Goal: Information Seeking & Learning: Learn about a topic

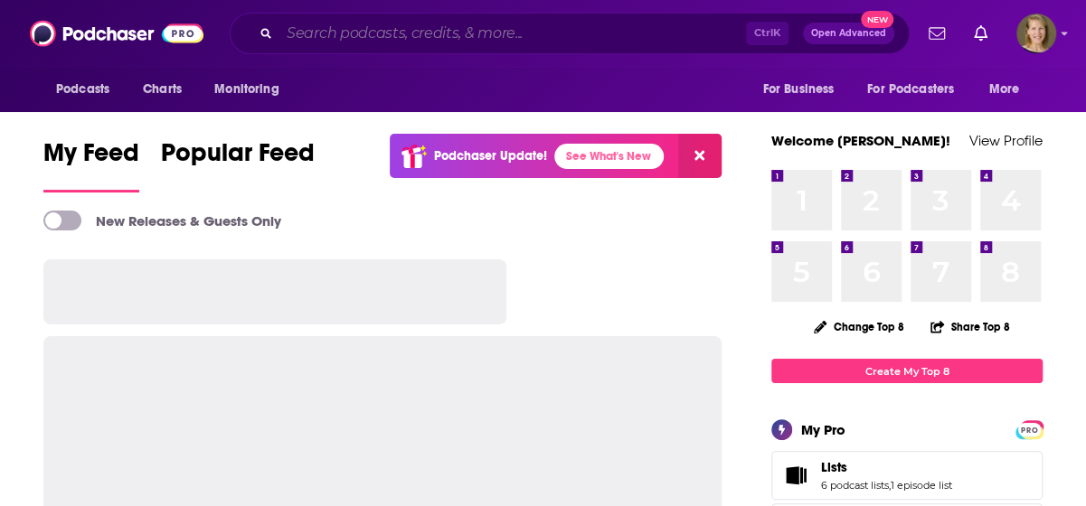
click at [312, 38] on input "Search podcasts, credits, & more..." at bounding box center [512, 33] width 467 height 29
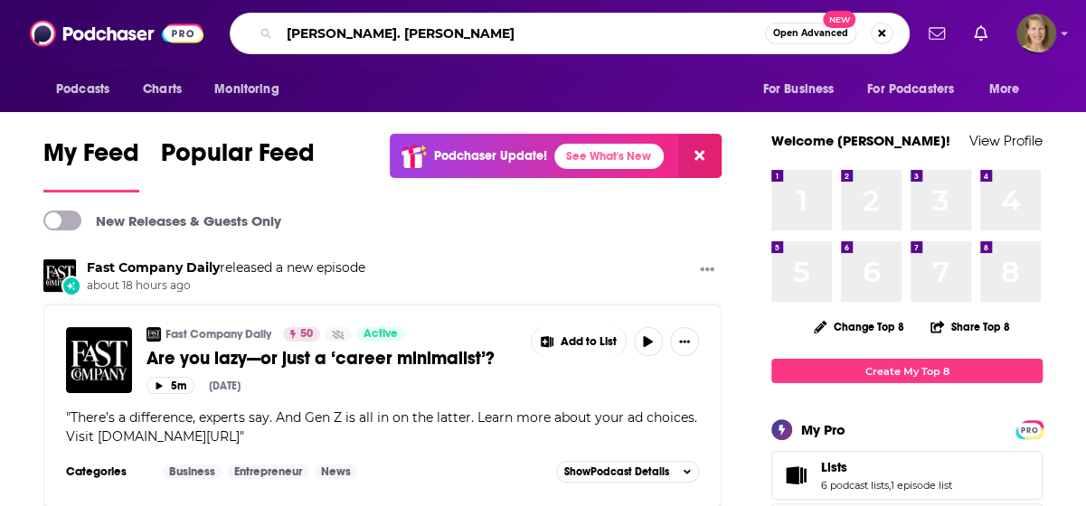
type input "[PERSON_NAME]. [PERSON_NAME]"
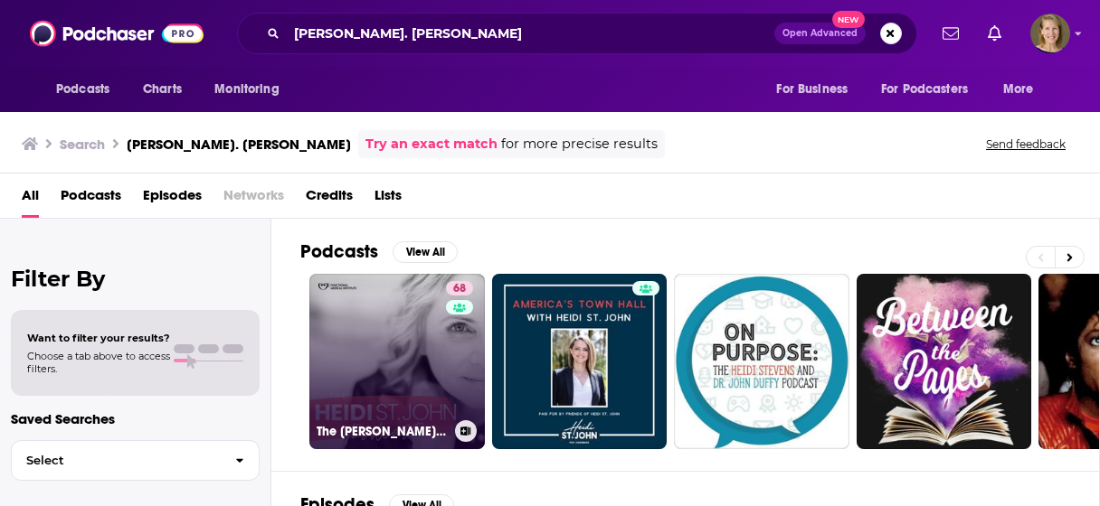
click at [380, 317] on link "68 The [PERSON_NAME]. [PERSON_NAME] Podcast" at bounding box center [396, 361] width 175 height 175
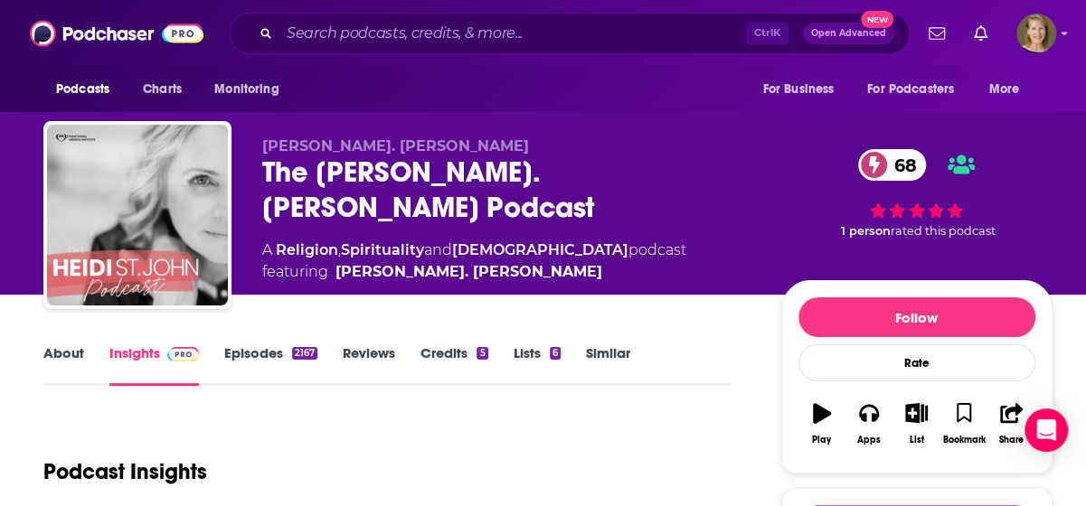
click at [73, 354] on link "About" at bounding box center [63, 366] width 41 height 42
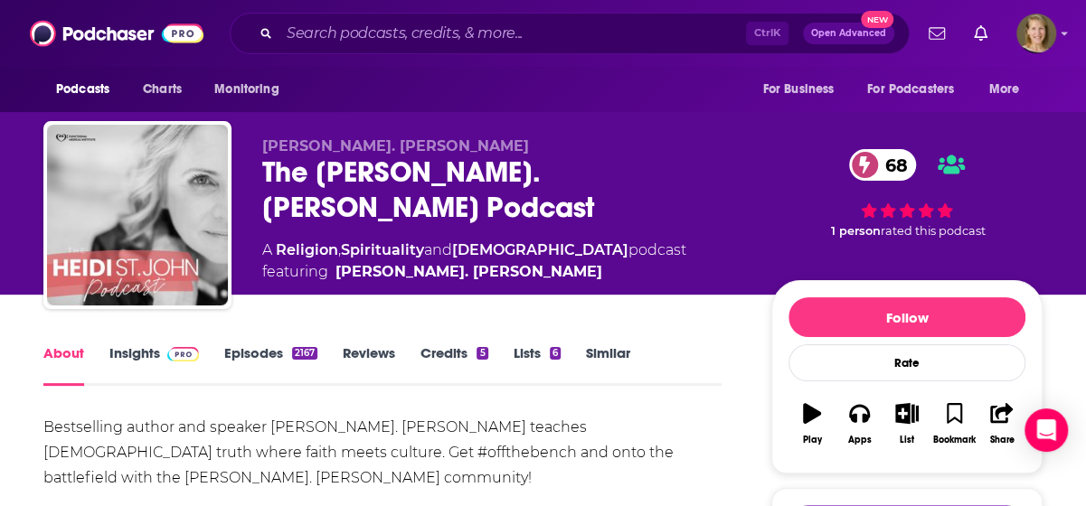
drag, startPoint x: 130, startPoint y: 355, endPoint x: 1092, endPoint y: 254, distance: 967.5
click at [131, 355] on link "Insights" at bounding box center [154, 366] width 90 height 42
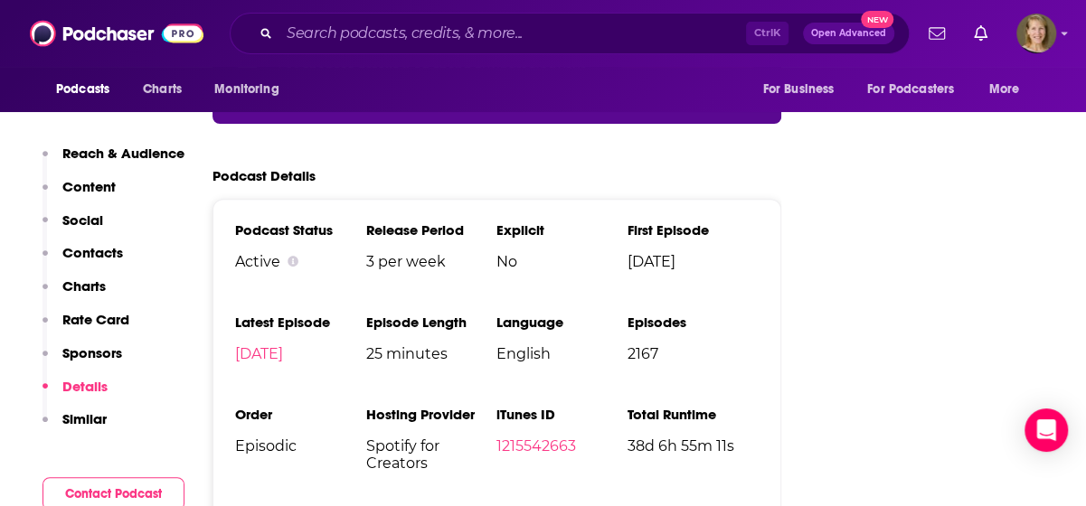
scroll to position [3555, 0]
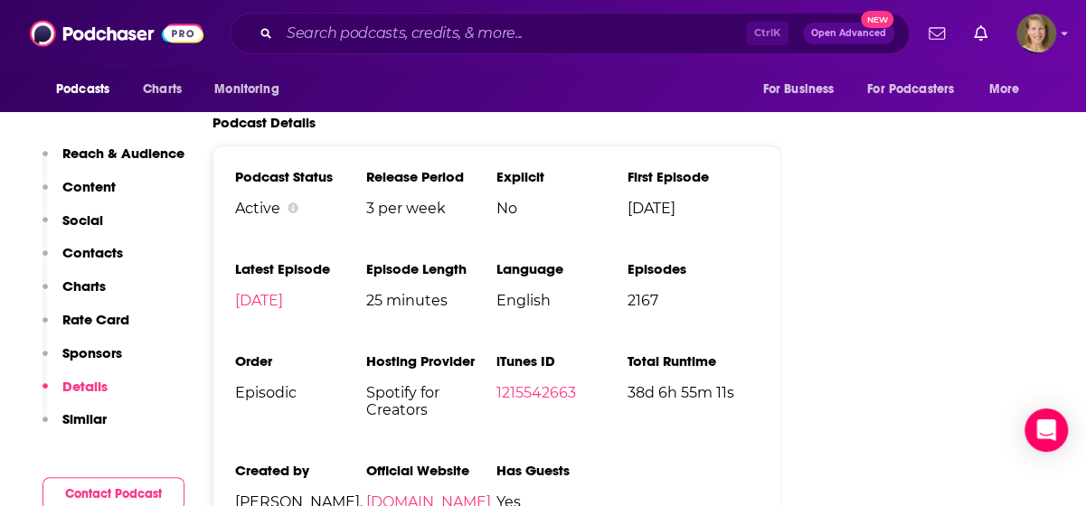
click at [438, 494] on link "[DOMAIN_NAME]" at bounding box center [428, 502] width 125 height 17
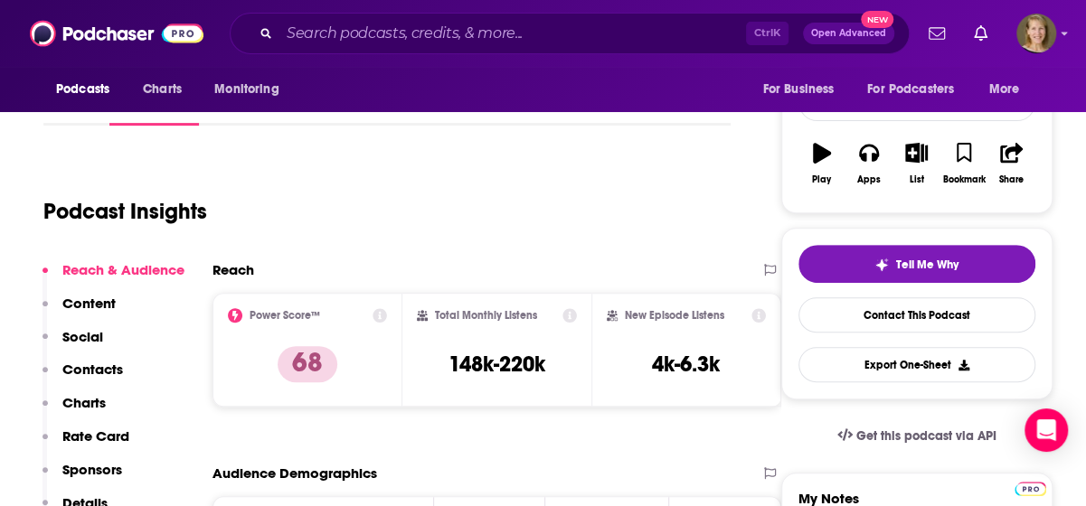
scroll to position [315, 0]
